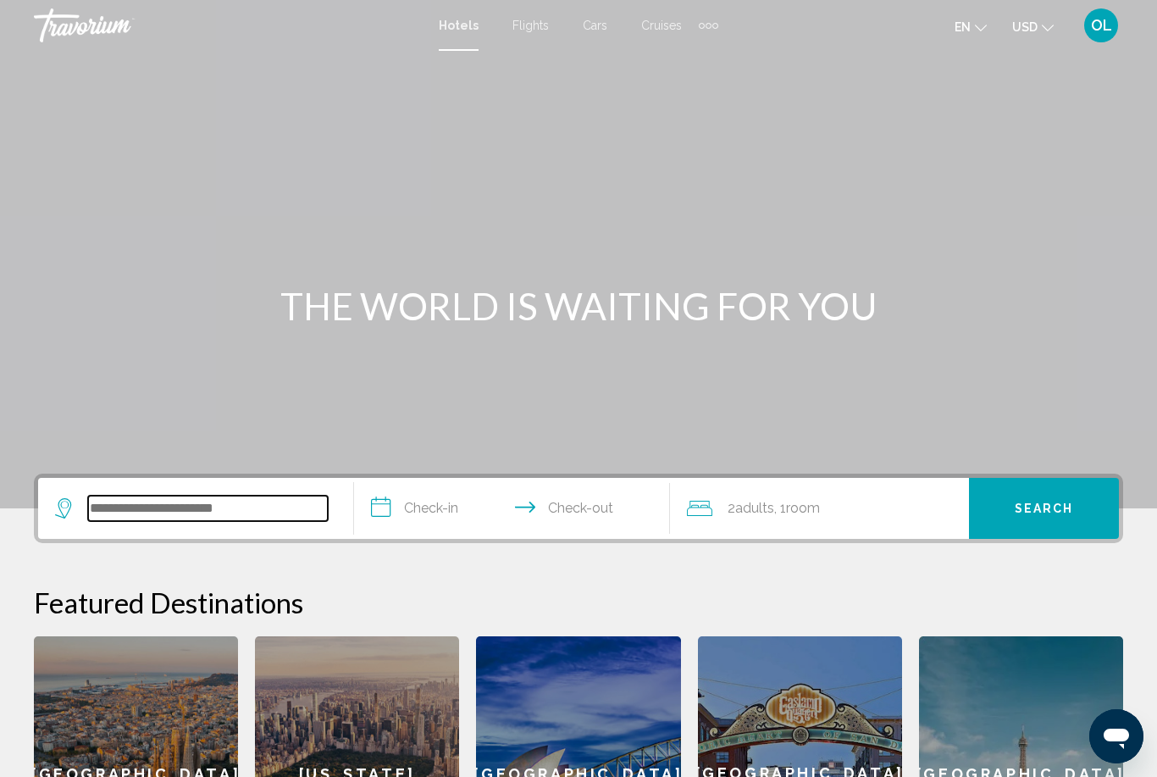
click at [242, 512] on input "Search widget" at bounding box center [208, 508] width 240 height 25
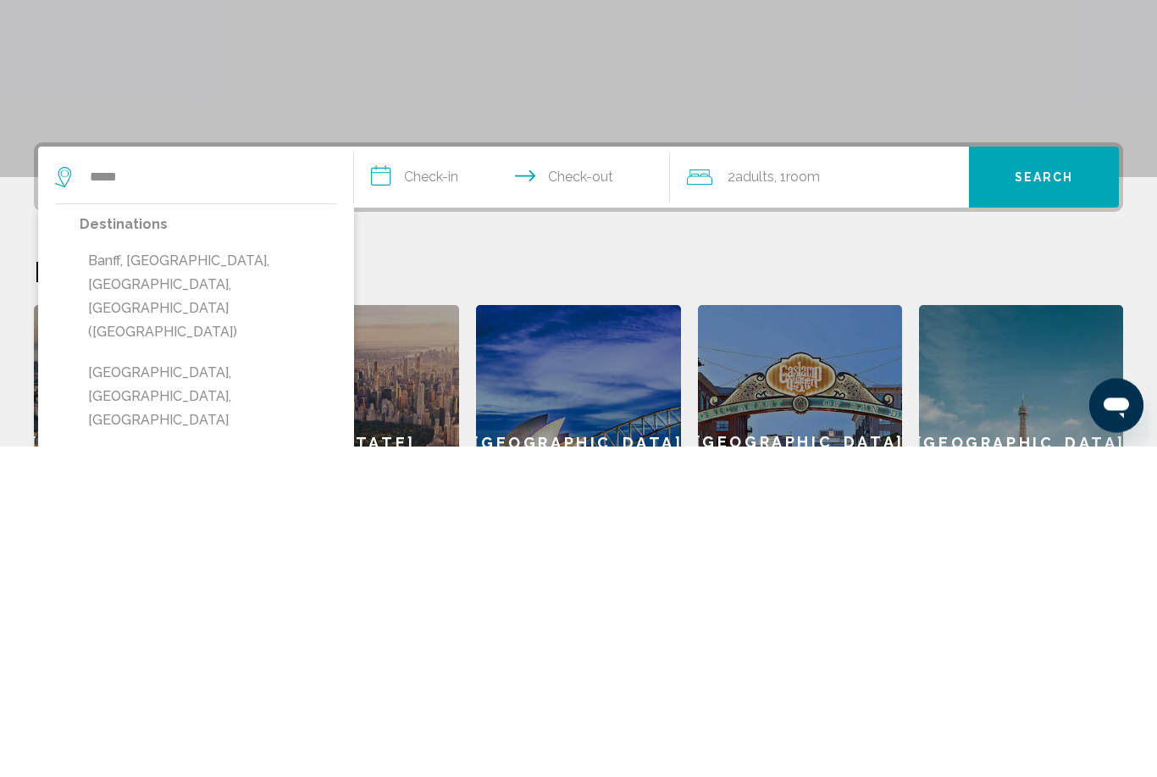
click at [197, 576] on button "Banff, [GEOGRAPHIC_DATA], [GEOGRAPHIC_DATA], [GEOGRAPHIC_DATA] ([GEOGRAPHIC_DAT…" at bounding box center [209, 627] width 258 height 103
type input "**********"
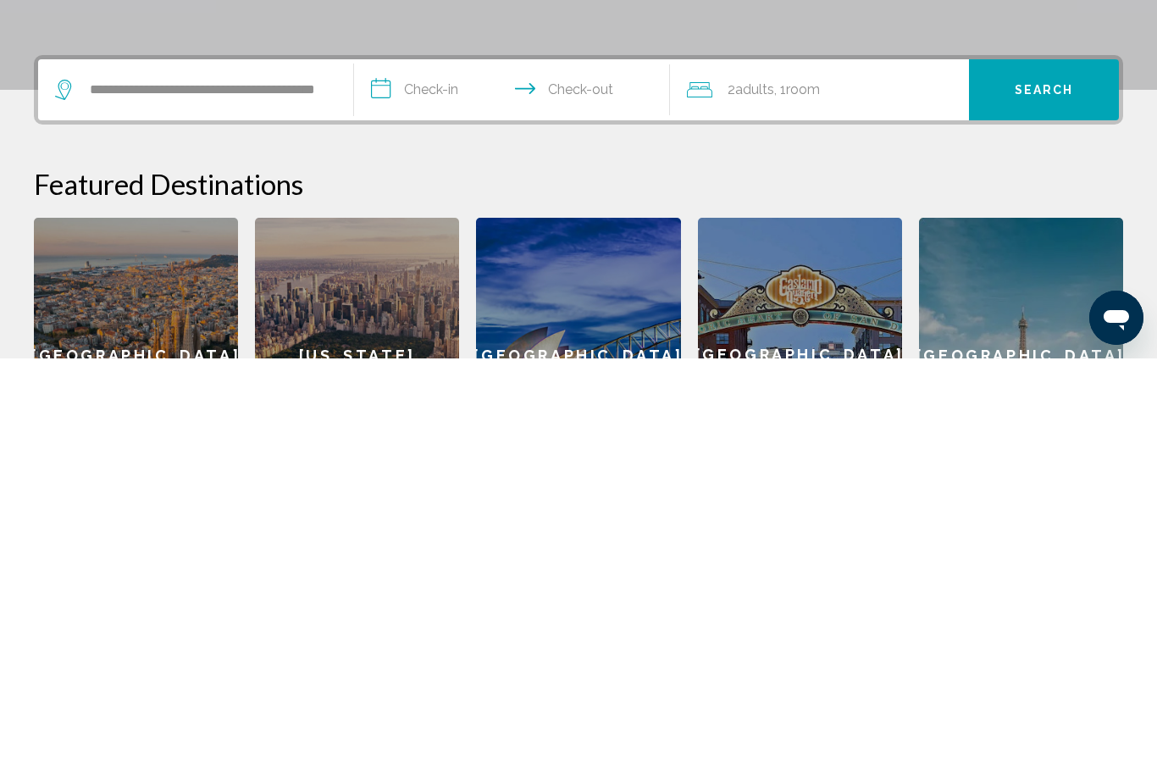
click at [482, 478] on input "**********" at bounding box center [515, 511] width 323 height 66
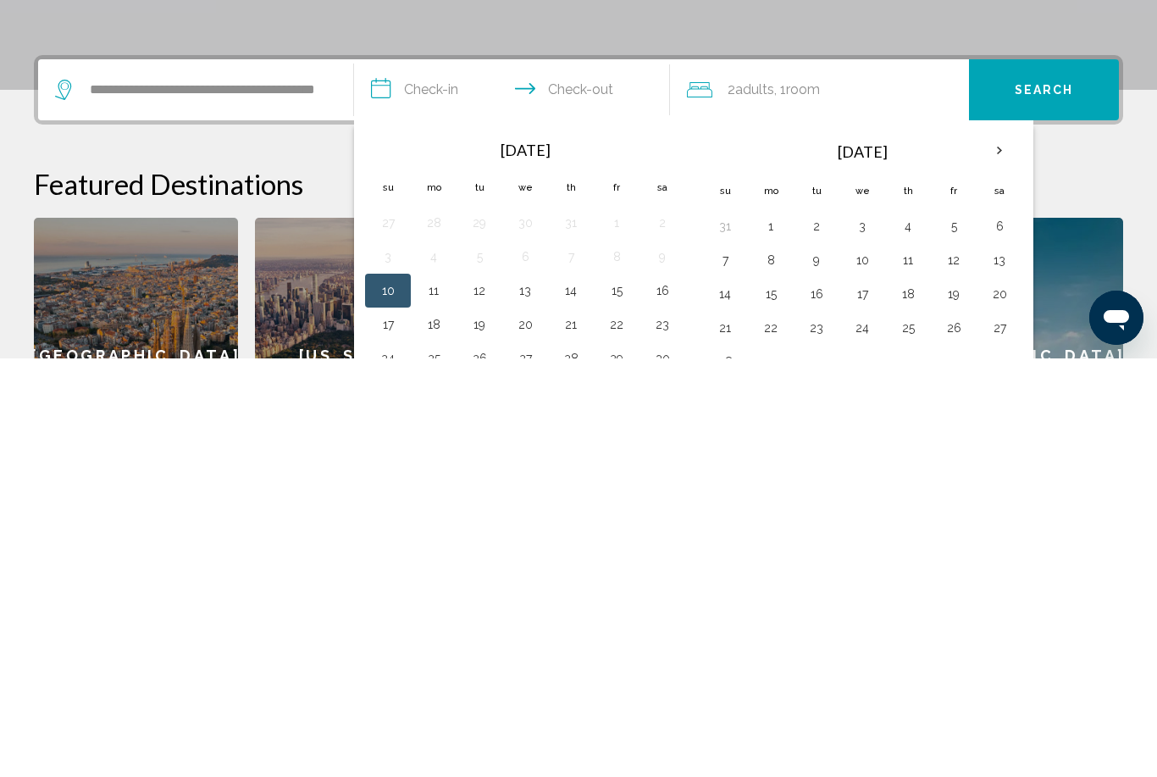
scroll to position [384, 0]
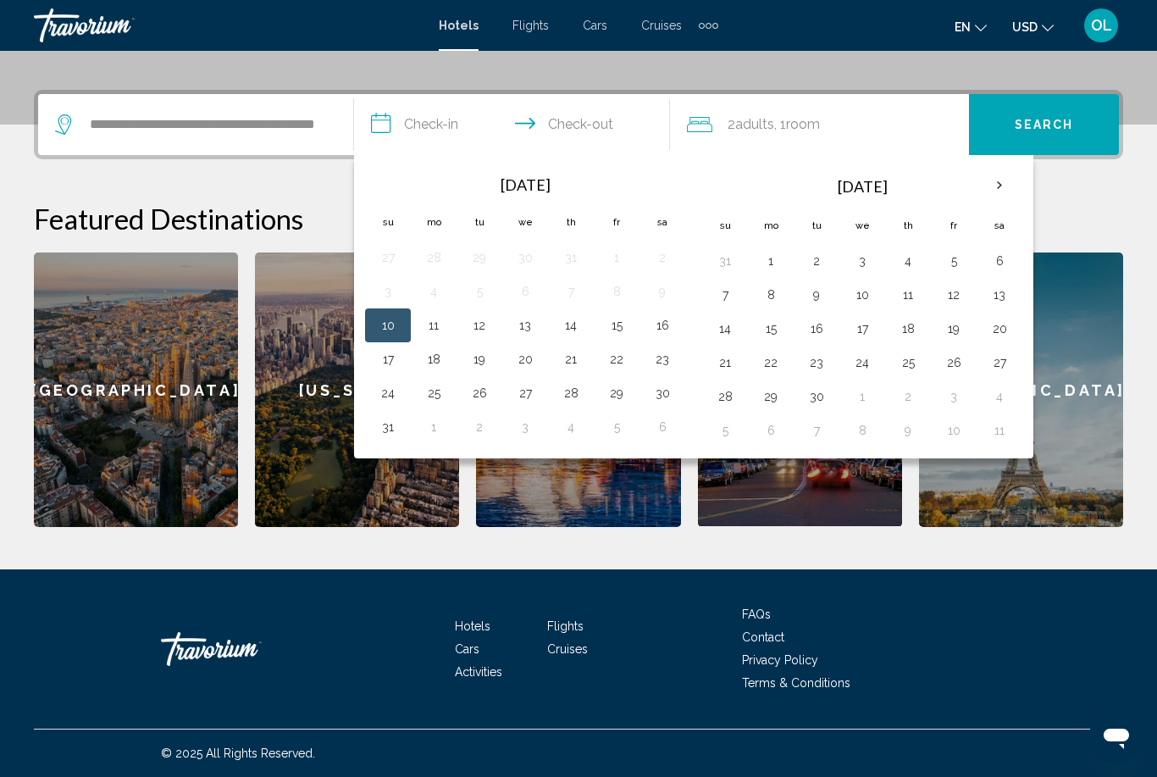
click at [620, 334] on button "15" at bounding box center [616, 325] width 27 height 24
click at [663, 332] on button "16" at bounding box center [662, 325] width 27 height 24
type input "**********"
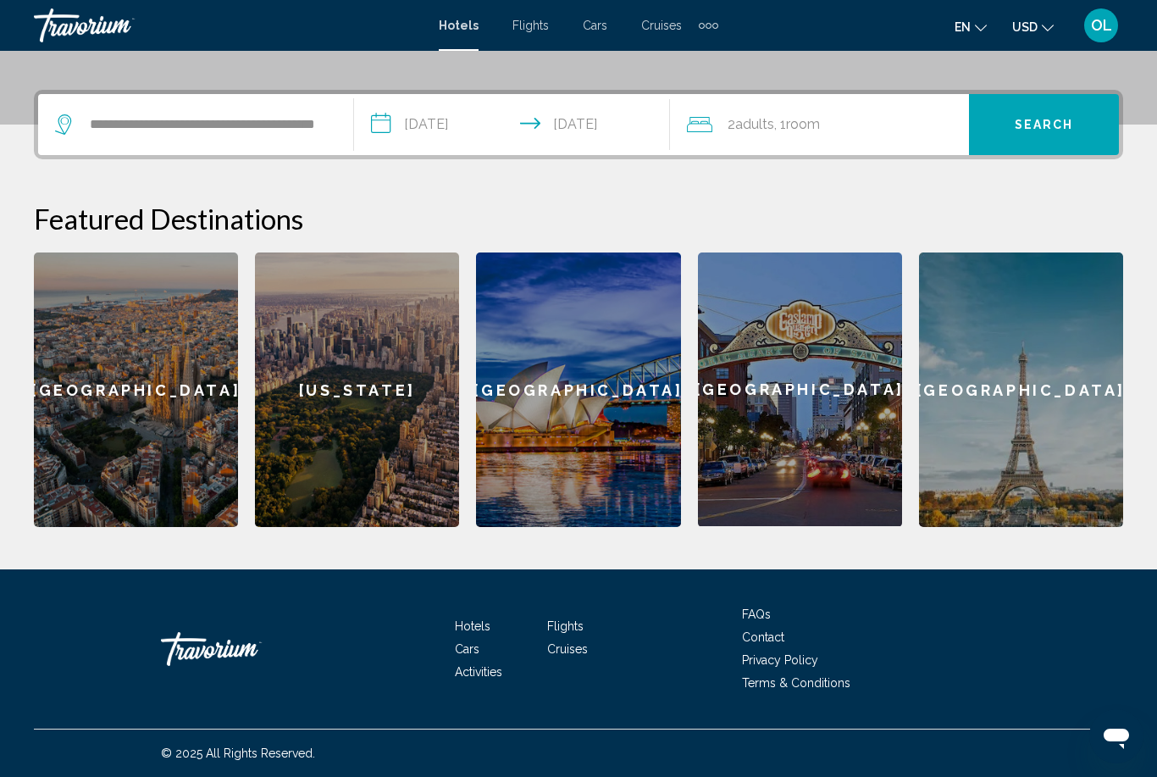
click at [802, 128] on span "Room" at bounding box center [803, 124] width 34 height 16
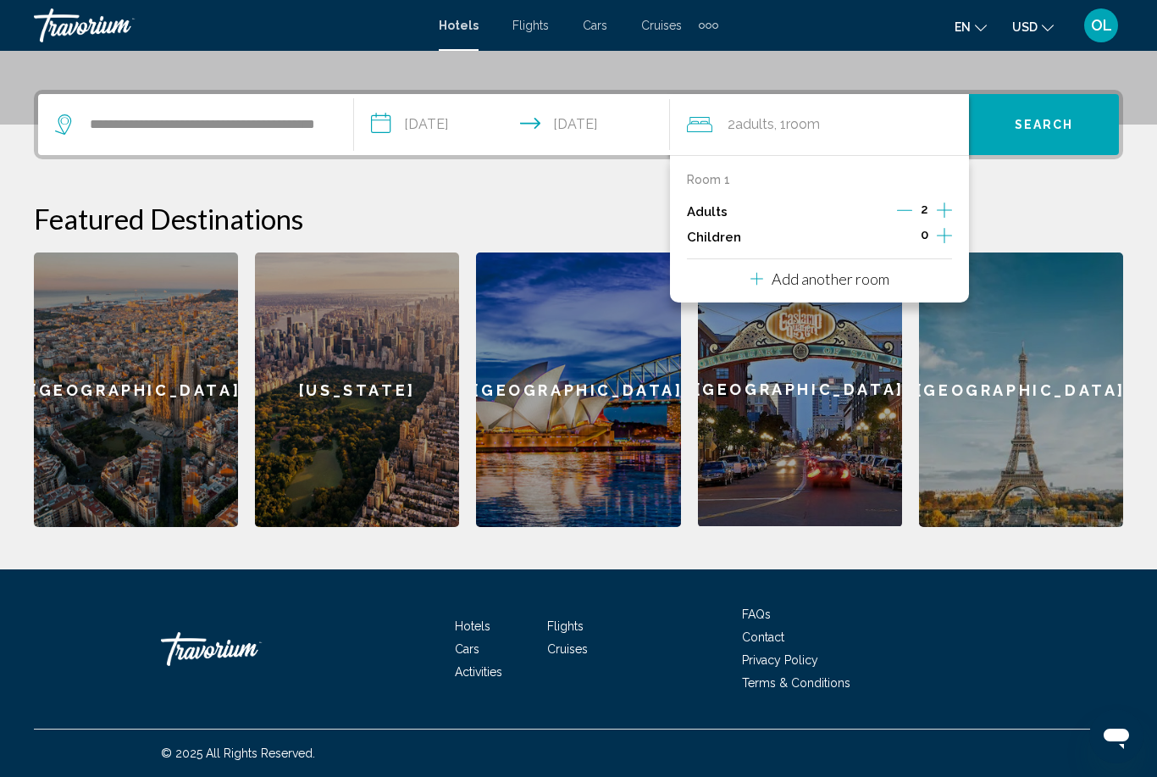
click at [938, 241] on icon "Increment children" at bounding box center [944, 235] width 15 height 20
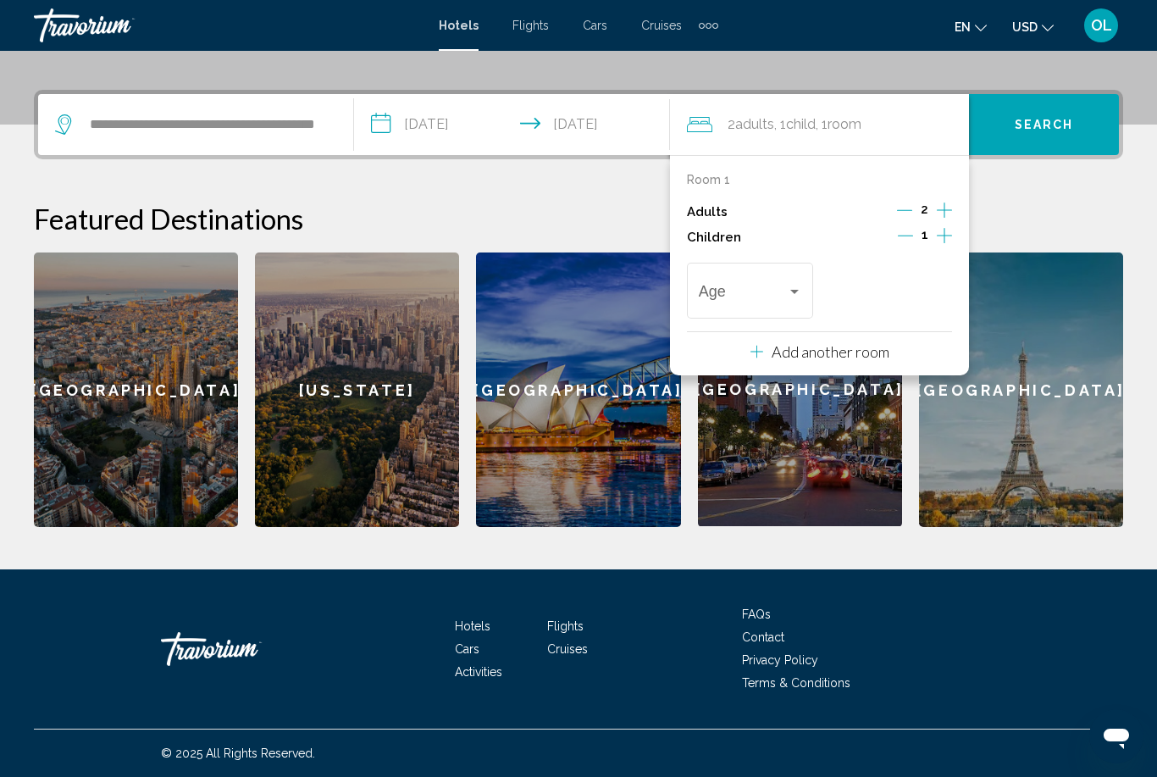
click at [793, 291] on div "Travelers: 2 adults, 1 child" at bounding box center [794, 292] width 15 height 14
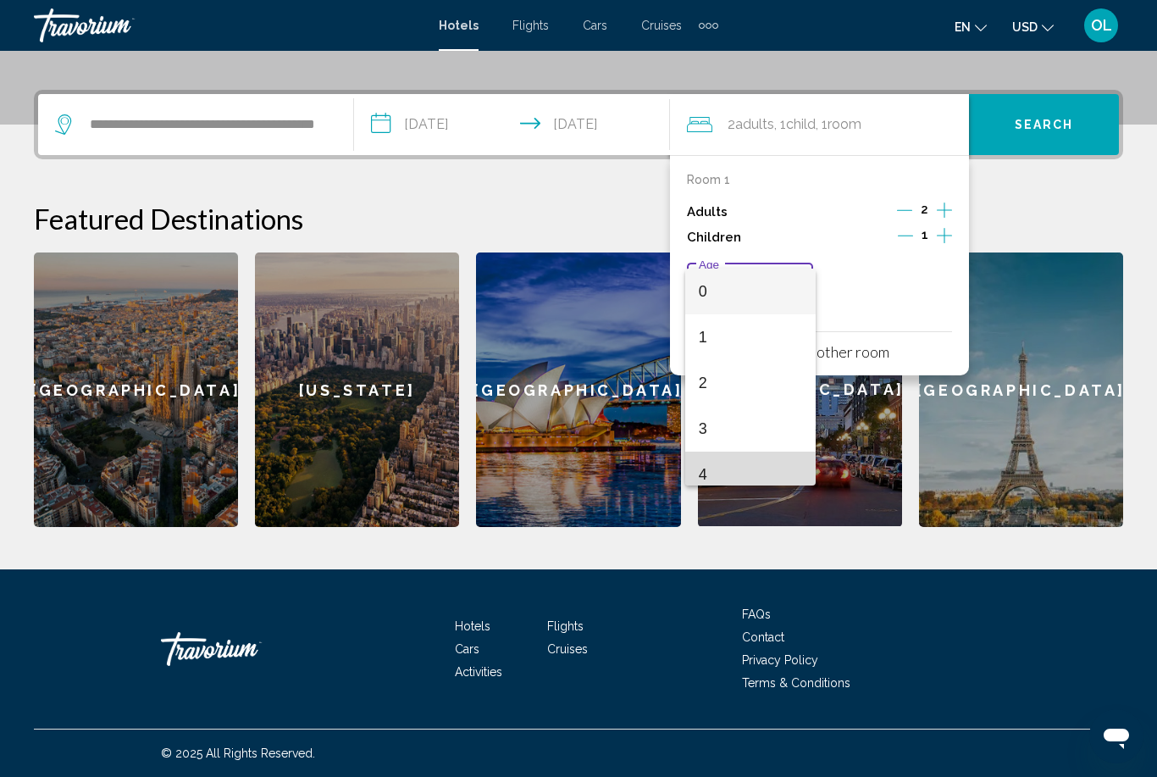
click at [729, 480] on span "4" at bounding box center [750, 475] width 103 height 46
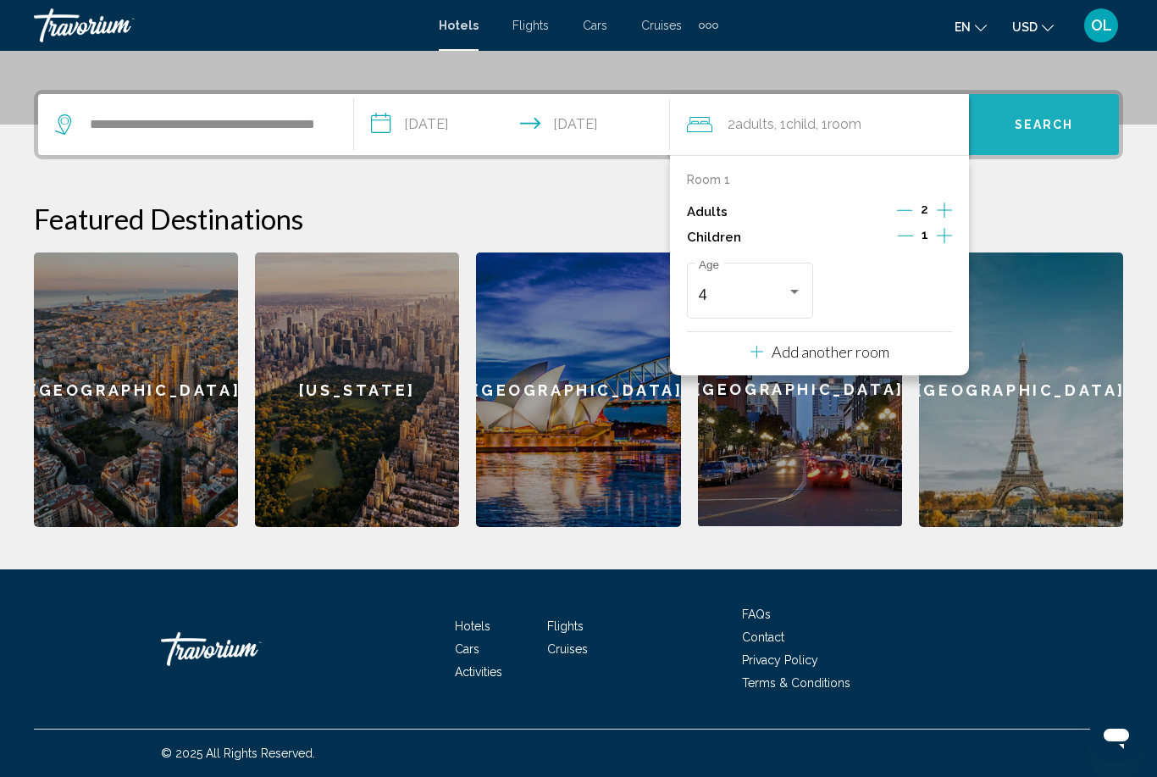
click at [1052, 136] on button "Search" at bounding box center [1044, 124] width 150 height 61
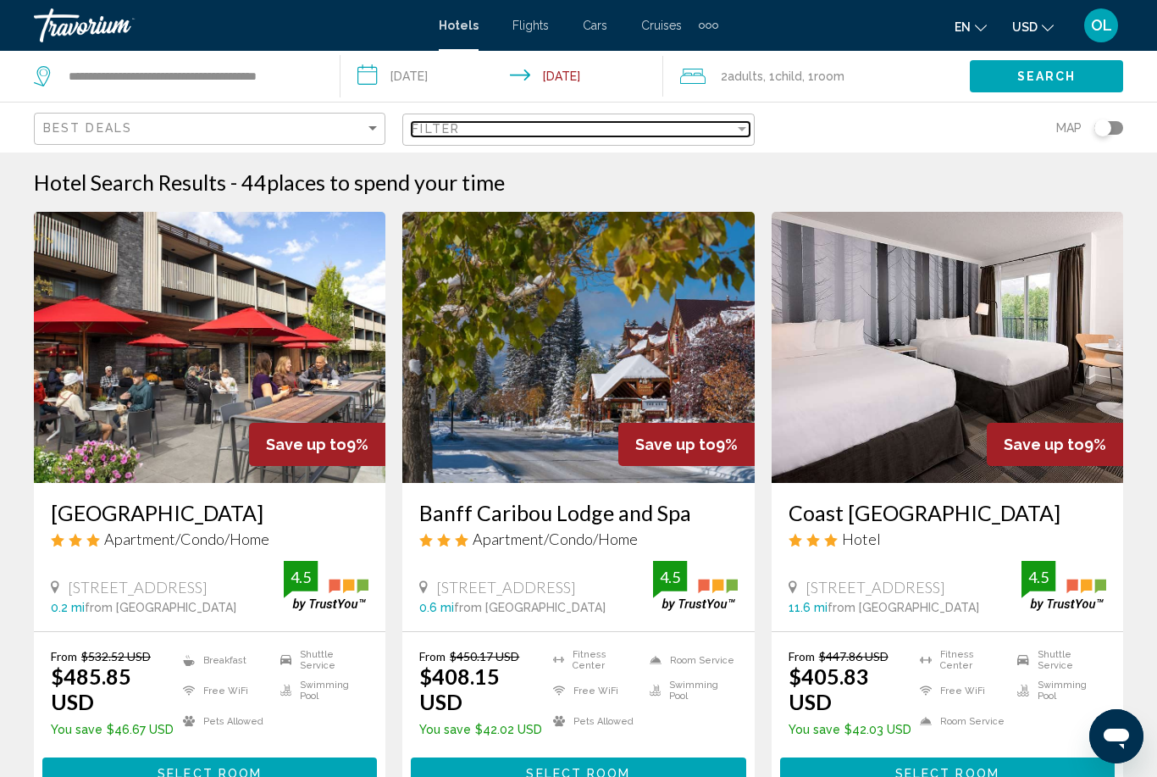
click at [731, 134] on div "Filter" at bounding box center [573, 129] width 322 height 14
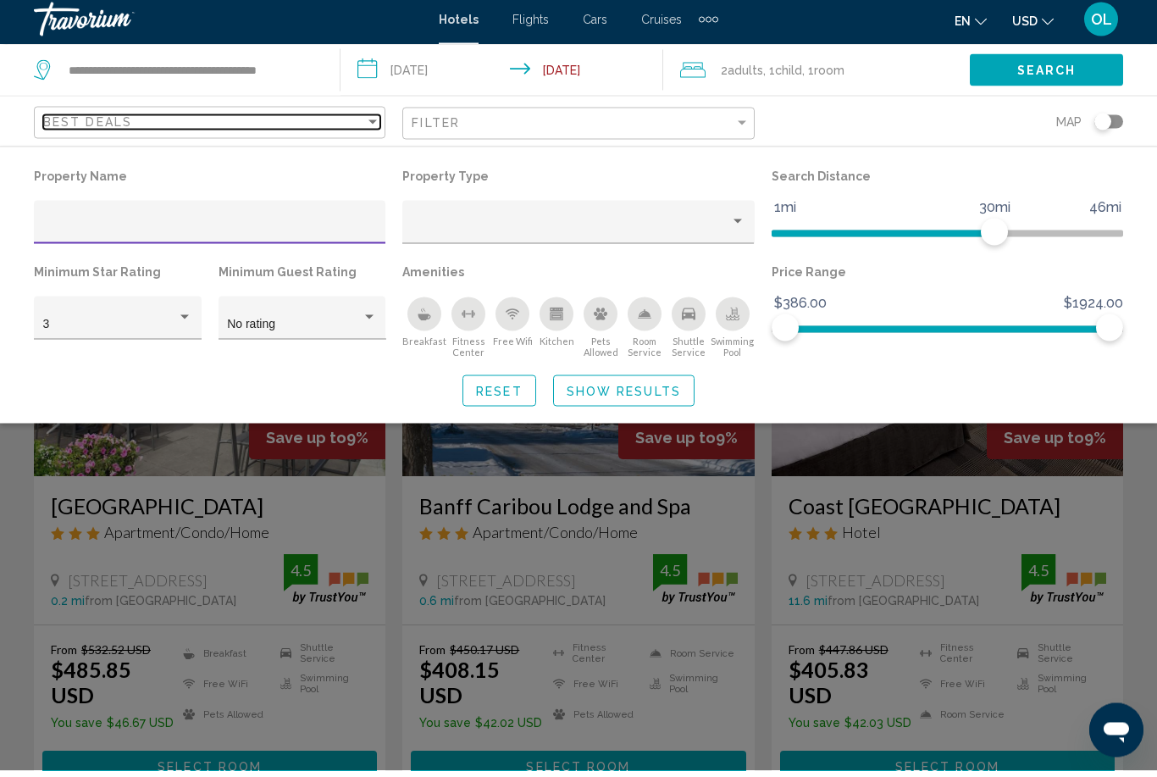
click at [365, 124] on div "Sort by" at bounding box center [372, 128] width 15 height 14
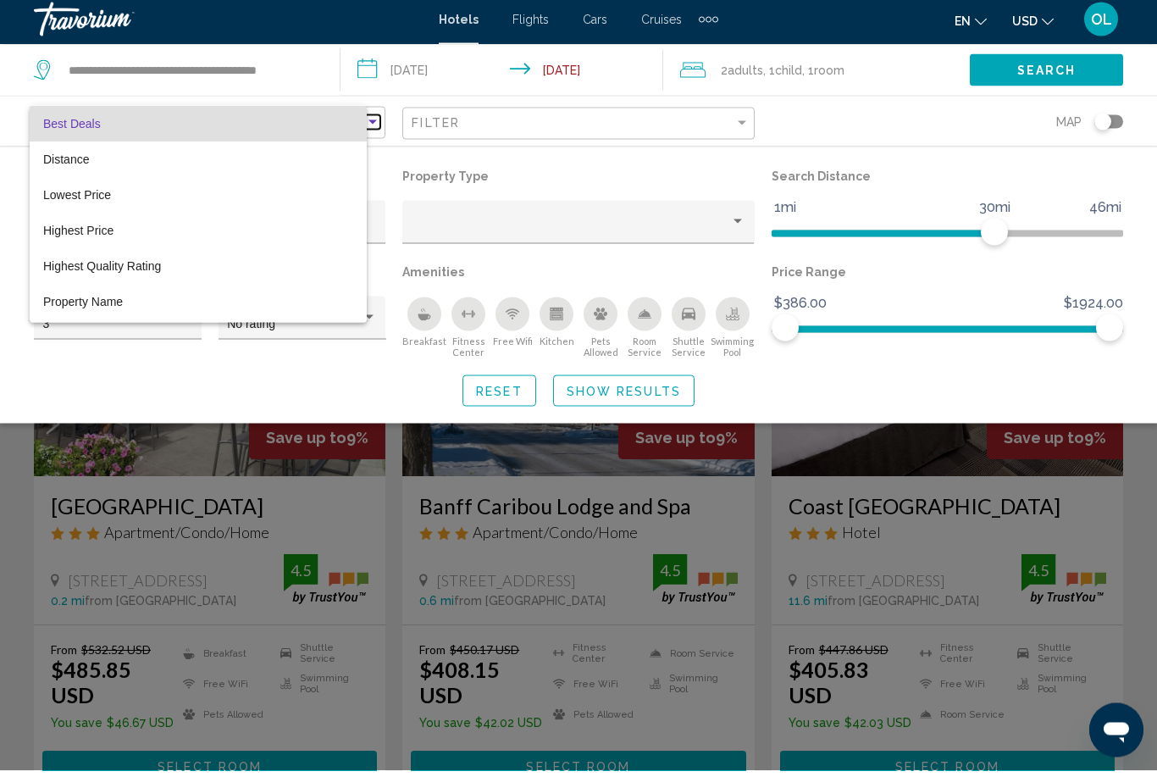
scroll to position [7, 0]
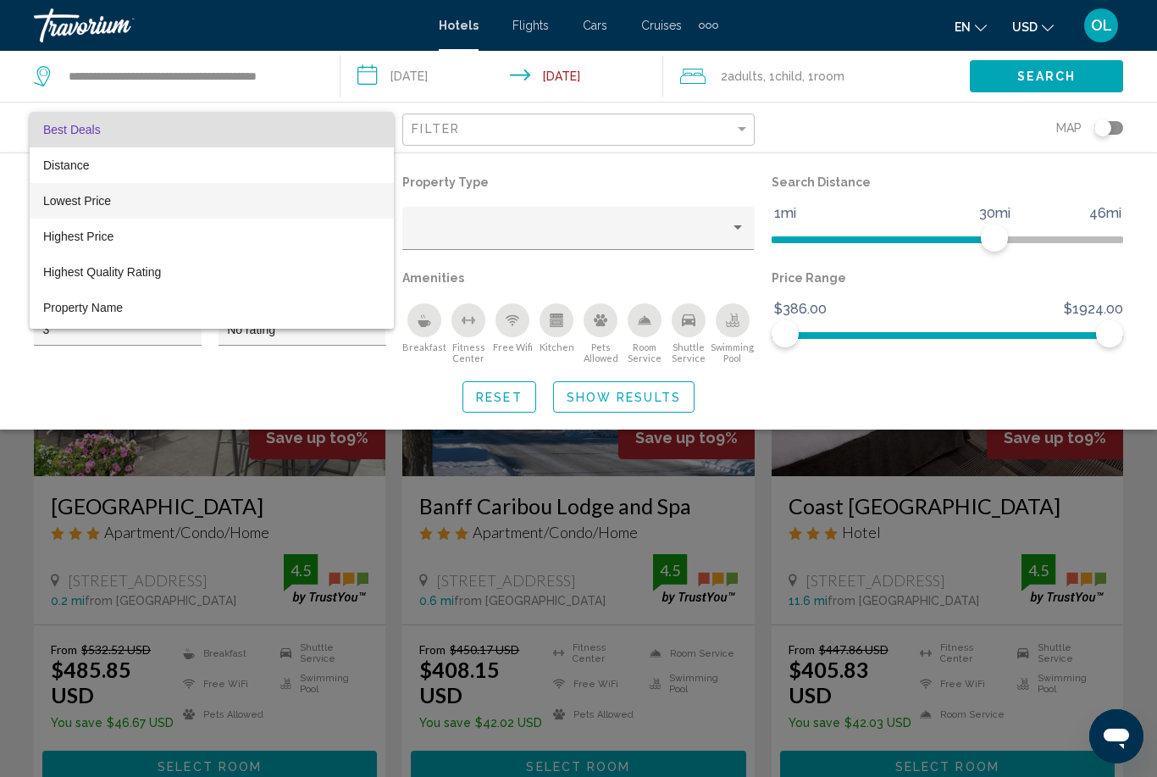
click at [103, 207] on span "Lowest Price" at bounding box center [77, 201] width 68 height 14
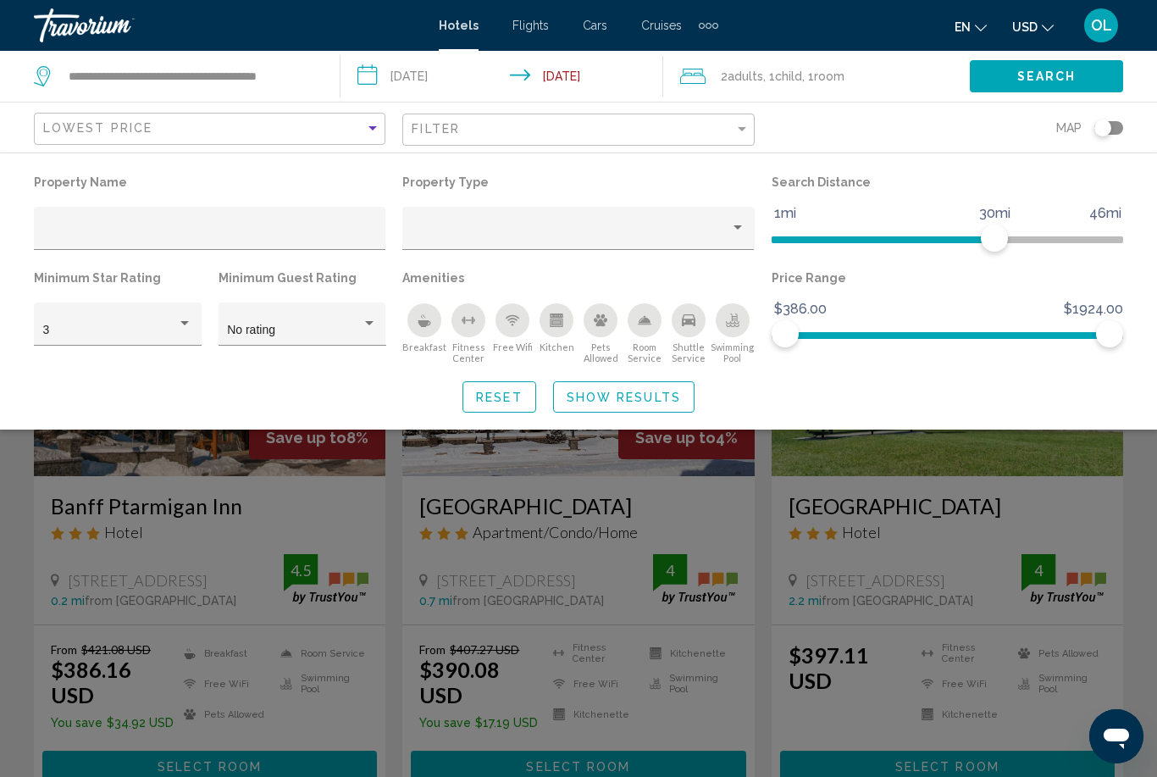
click at [1045, 81] on span "Search" at bounding box center [1046, 77] width 59 height 14
click at [1037, 78] on span "Search" at bounding box center [1046, 77] width 59 height 14
click at [1034, 31] on span "USD" at bounding box center [1024, 27] width 25 height 14
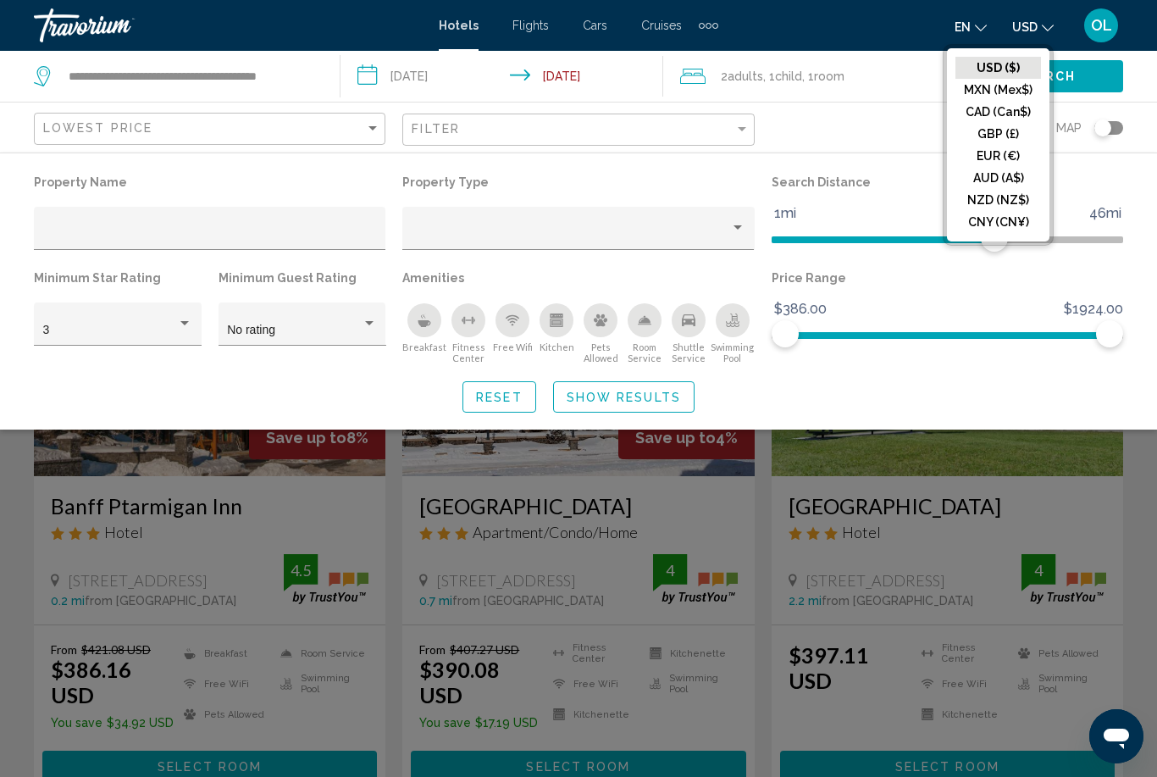
click at [998, 117] on button "CAD (Can$)" at bounding box center [999, 112] width 86 height 22
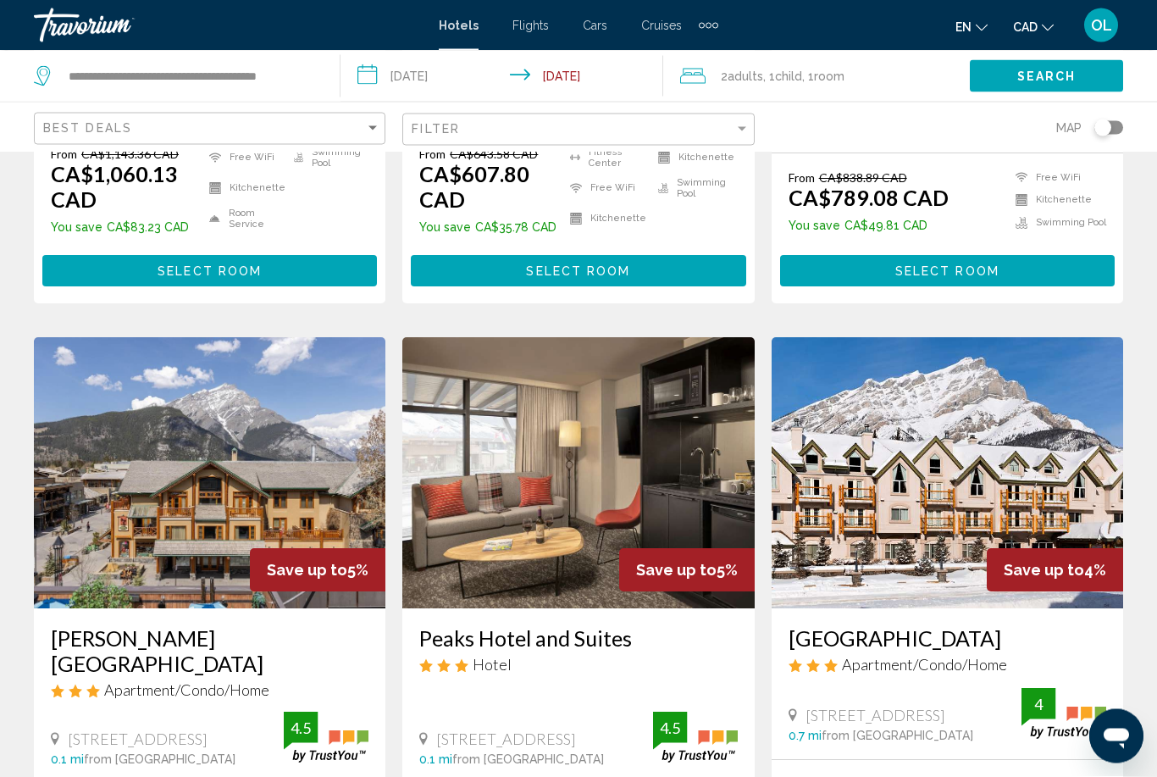
scroll to position [1812, 0]
